Goal: Find specific page/section: Find specific page/section

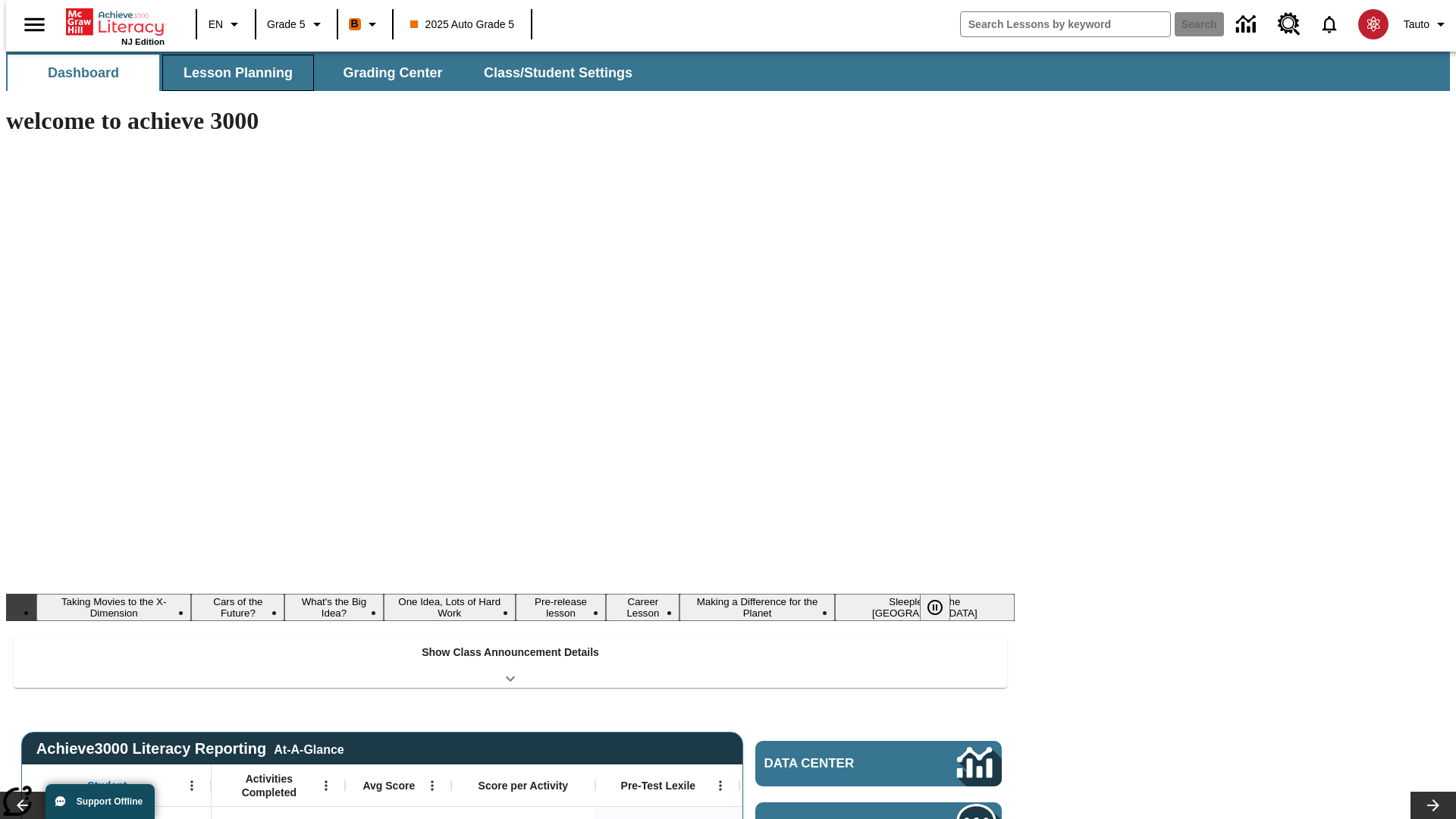
click at [232, 73] on button "Lesson Planning" at bounding box center [237, 73] width 151 height 36
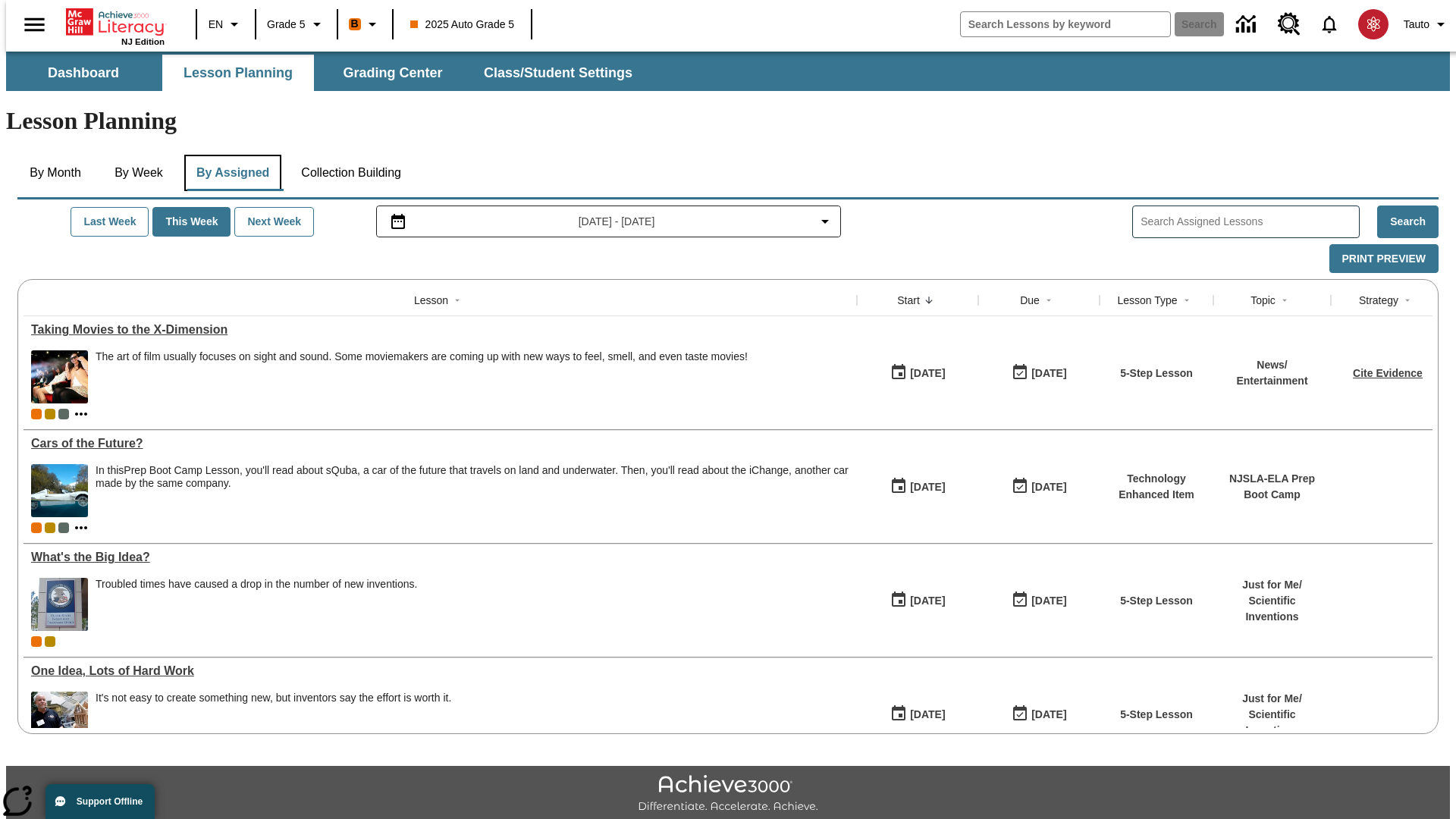
click at [229, 155] on button "By Assigned" at bounding box center [233, 173] width 97 height 36
type input "CVC Short Vowels Lesson 2"
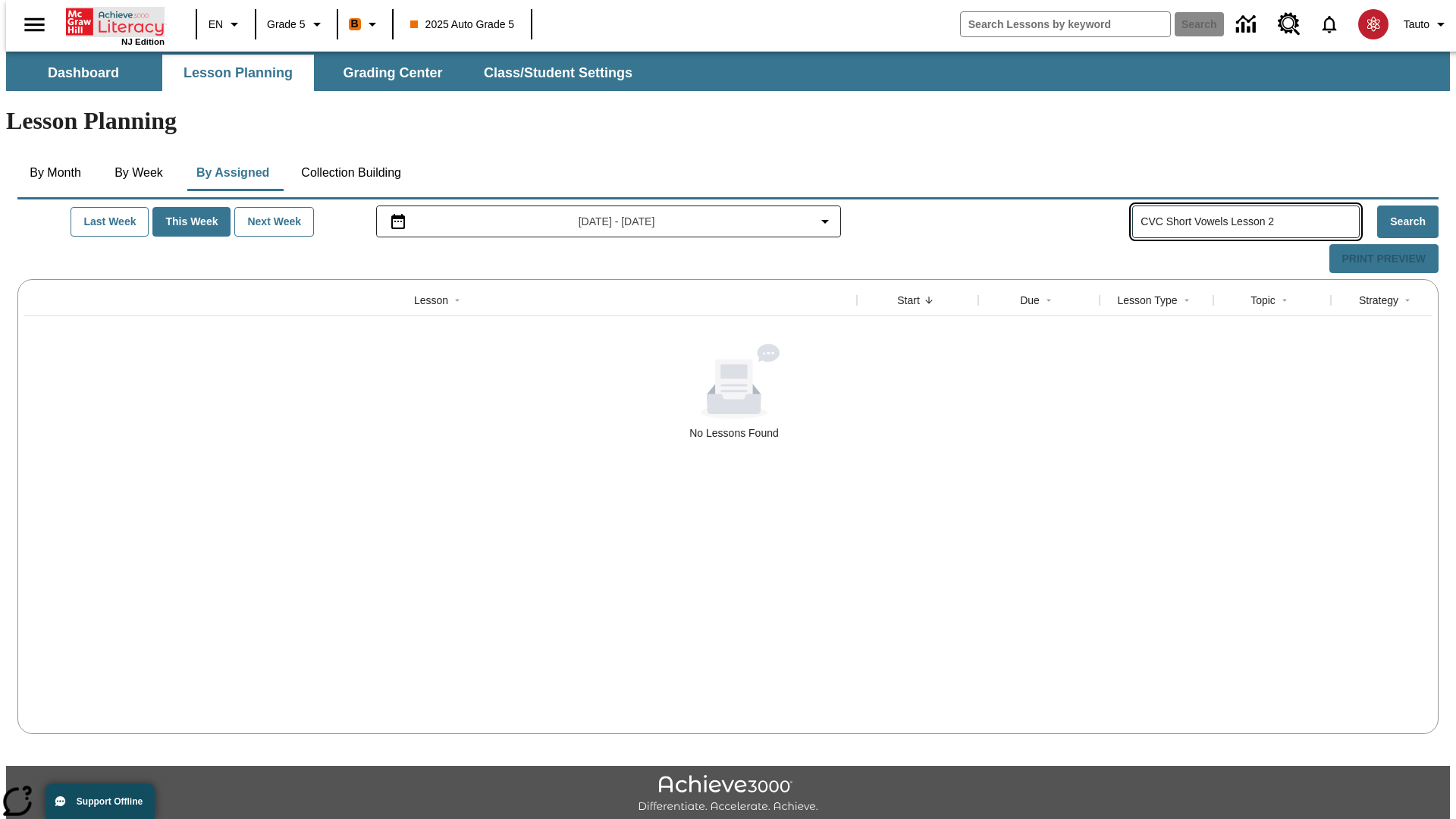
click at [109, 20] on icon "Home" at bounding box center [117, 22] width 101 height 30
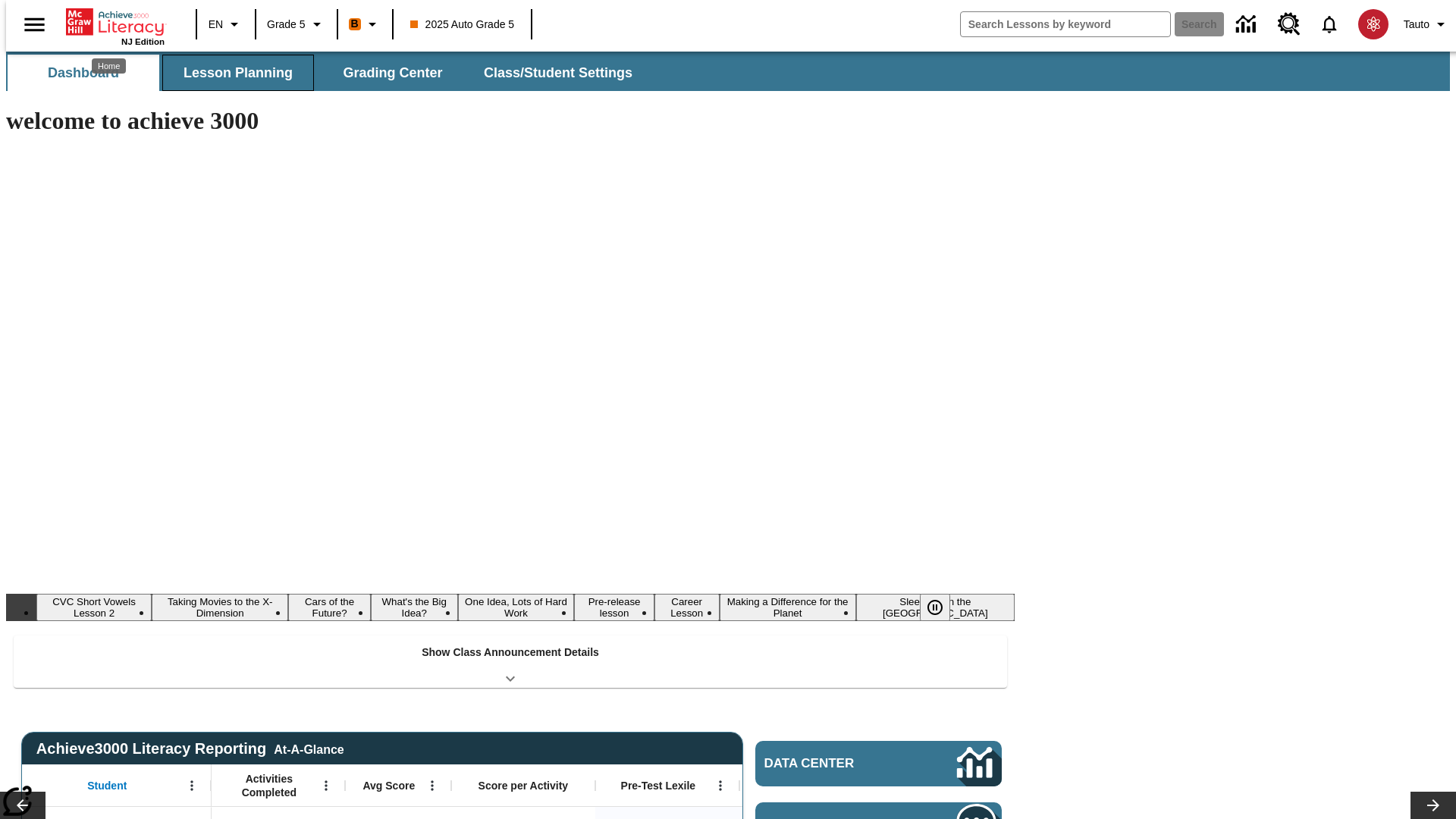
click at [232, 73] on button "Lesson Planning" at bounding box center [237, 73] width 151 height 36
